Goal: Task Accomplishment & Management: Use online tool/utility

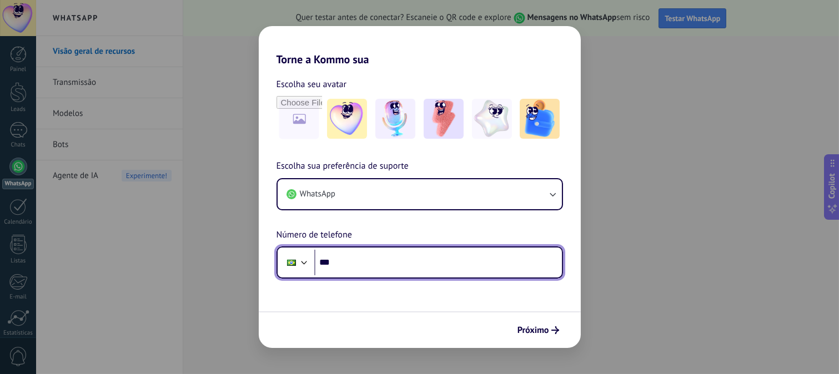
click at [347, 271] on input "***" at bounding box center [438, 263] width 248 height 26
type input "**********"
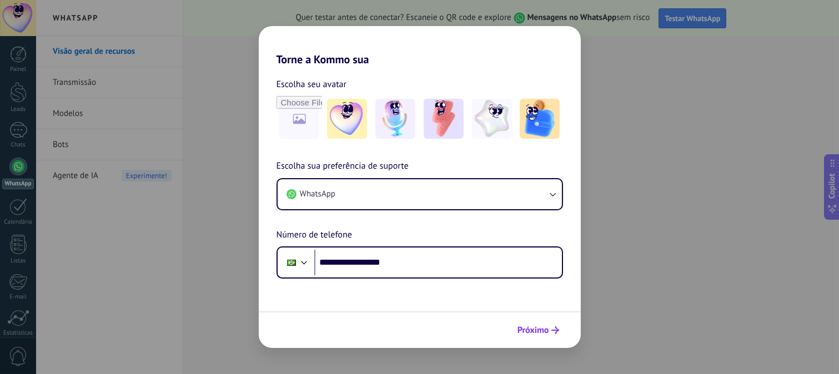
click at [536, 331] on span "Próximo" at bounding box center [534, 331] width 32 height 8
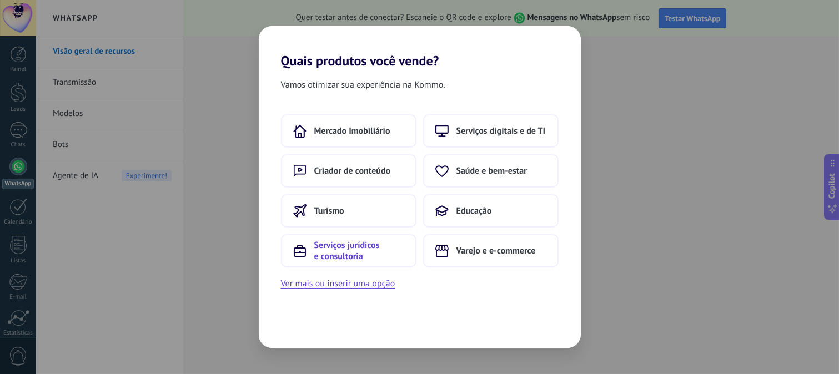
click at [343, 248] on span "Serviços jurídicos e consultoria" at bounding box center [359, 251] width 90 height 22
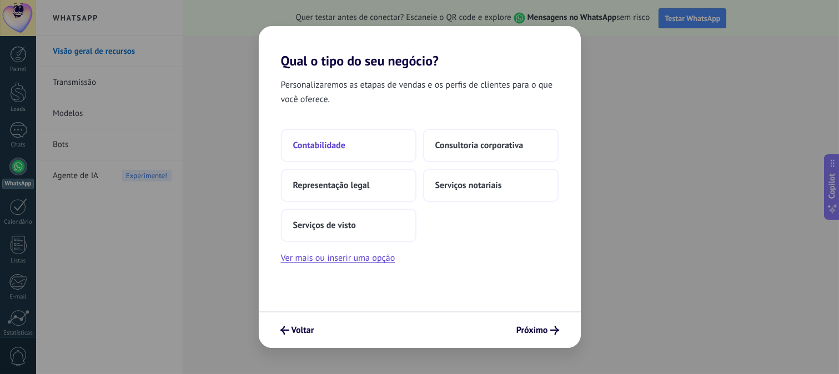
click at [325, 152] on button "Contabilidade" at bounding box center [349, 145] width 136 height 33
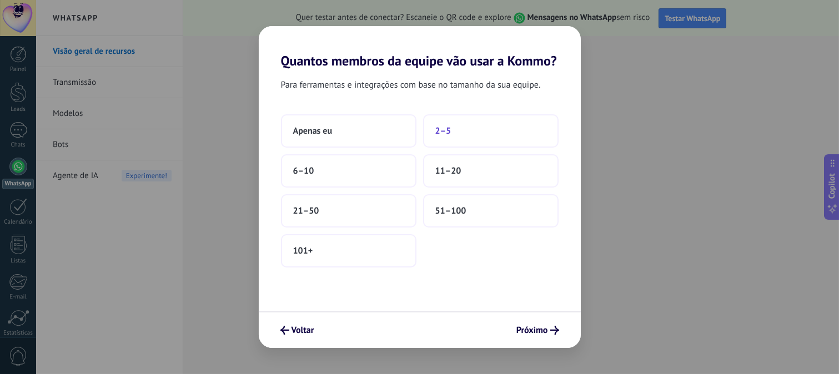
click at [439, 126] on span "2–5" at bounding box center [444, 131] width 16 height 11
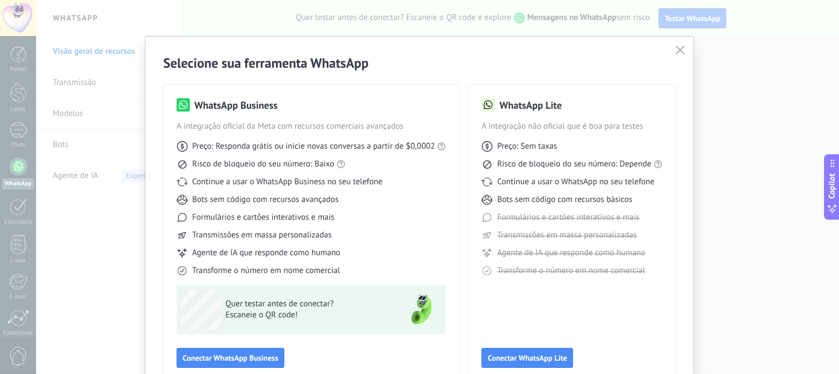
scroll to position [62, 0]
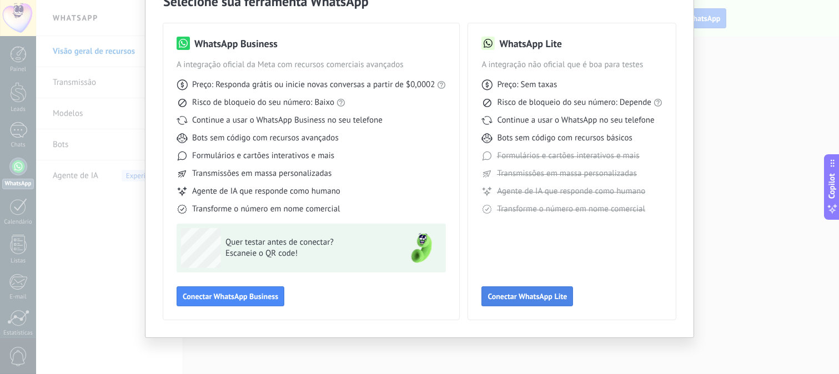
click at [509, 297] on span "Conectar WhatsApp Lite" at bounding box center [527, 297] width 79 height 8
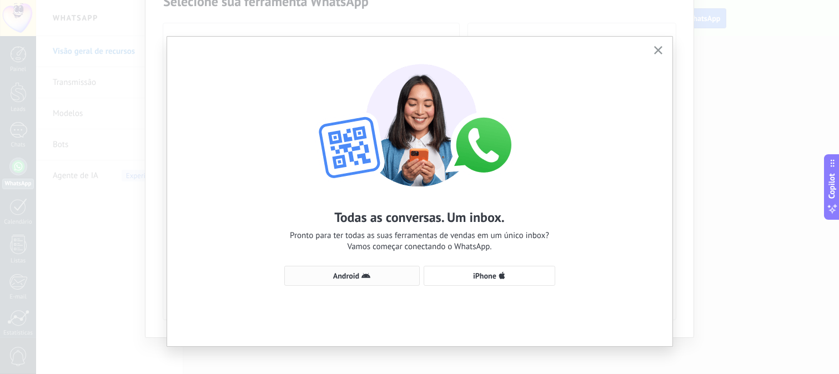
click at [366, 273] on icon "button" at bounding box center [366, 276] width 9 height 9
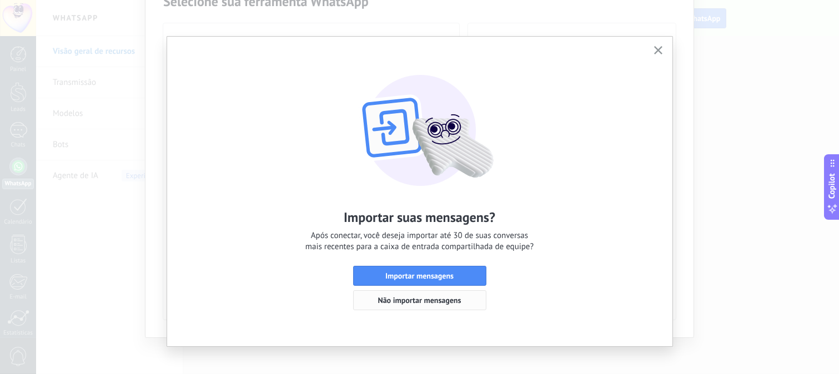
click at [404, 304] on span "Não importar mensagens" at bounding box center [419, 301] width 83 height 8
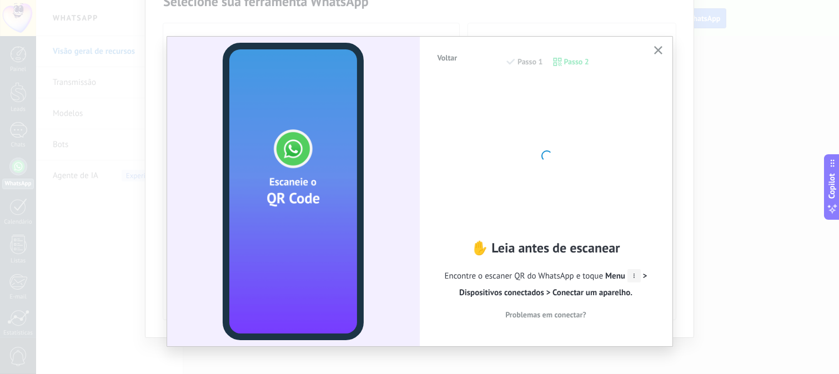
scroll to position [8, 0]
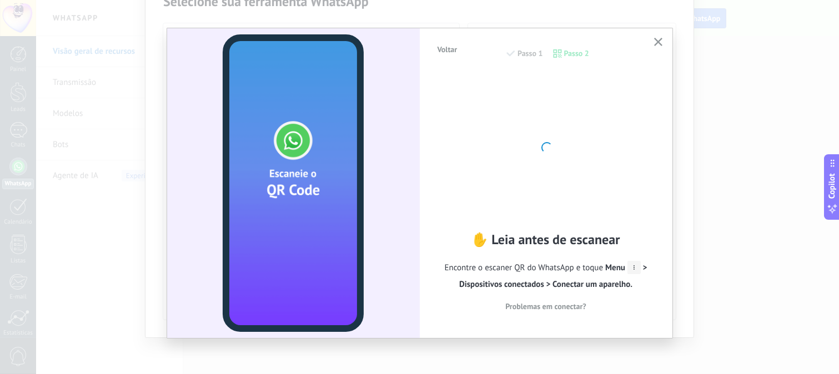
click at [522, 303] on span "Problemas em conectar?" at bounding box center [546, 307] width 81 height 8
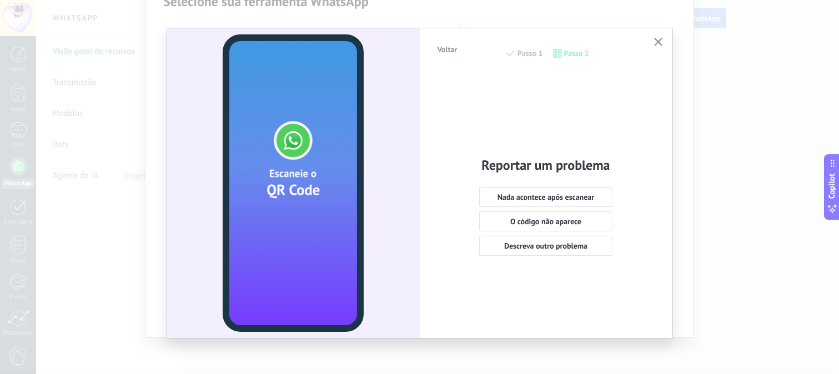
click at [408, 204] on div at bounding box center [293, 183] width 253 height 310
